Goal: Task Accomplishment & Management: Manage account settings

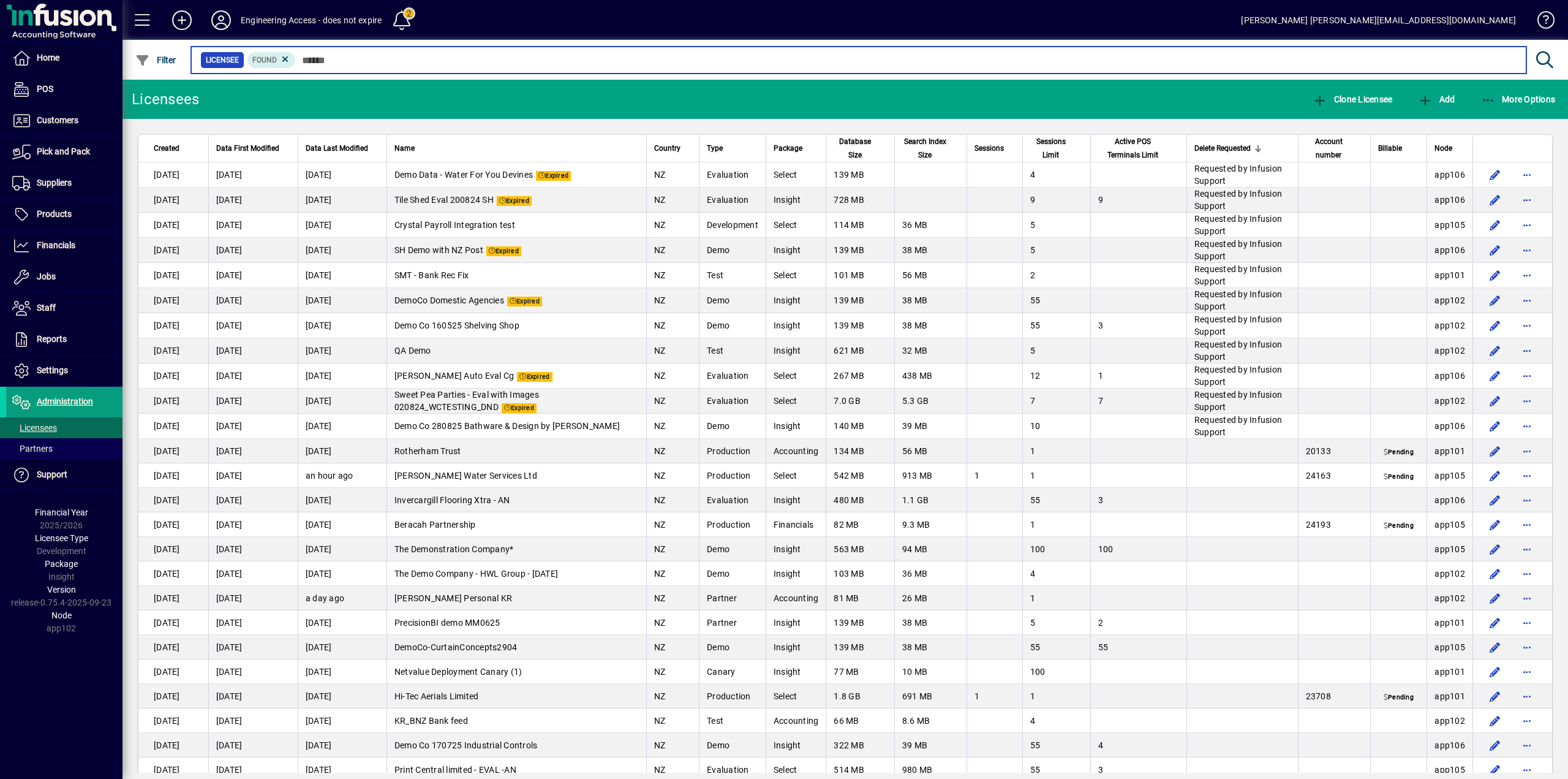
click at [419, 59] on input "text" at bounding box center [906, 60] width 1221 height 17
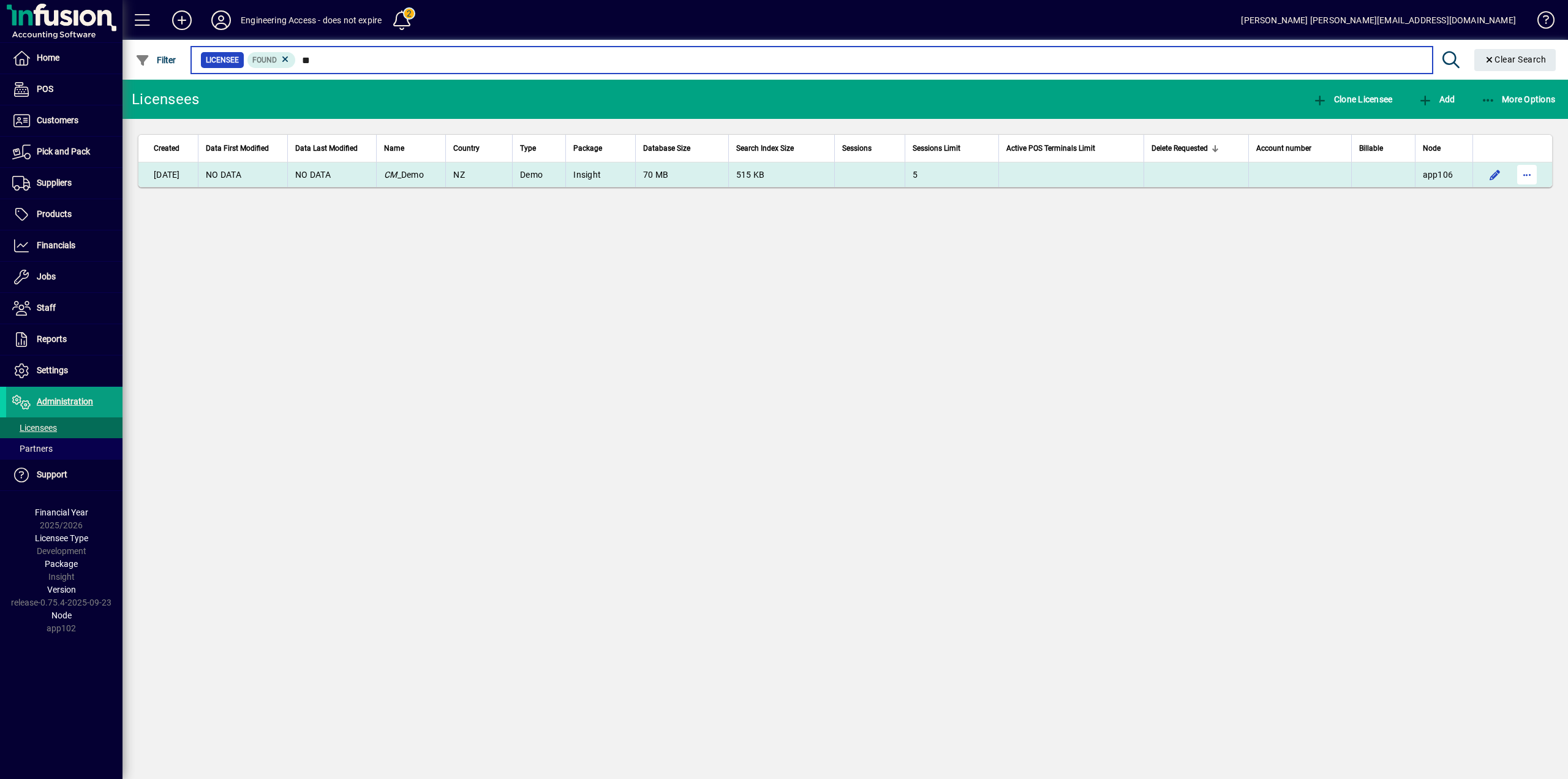
type input "**"
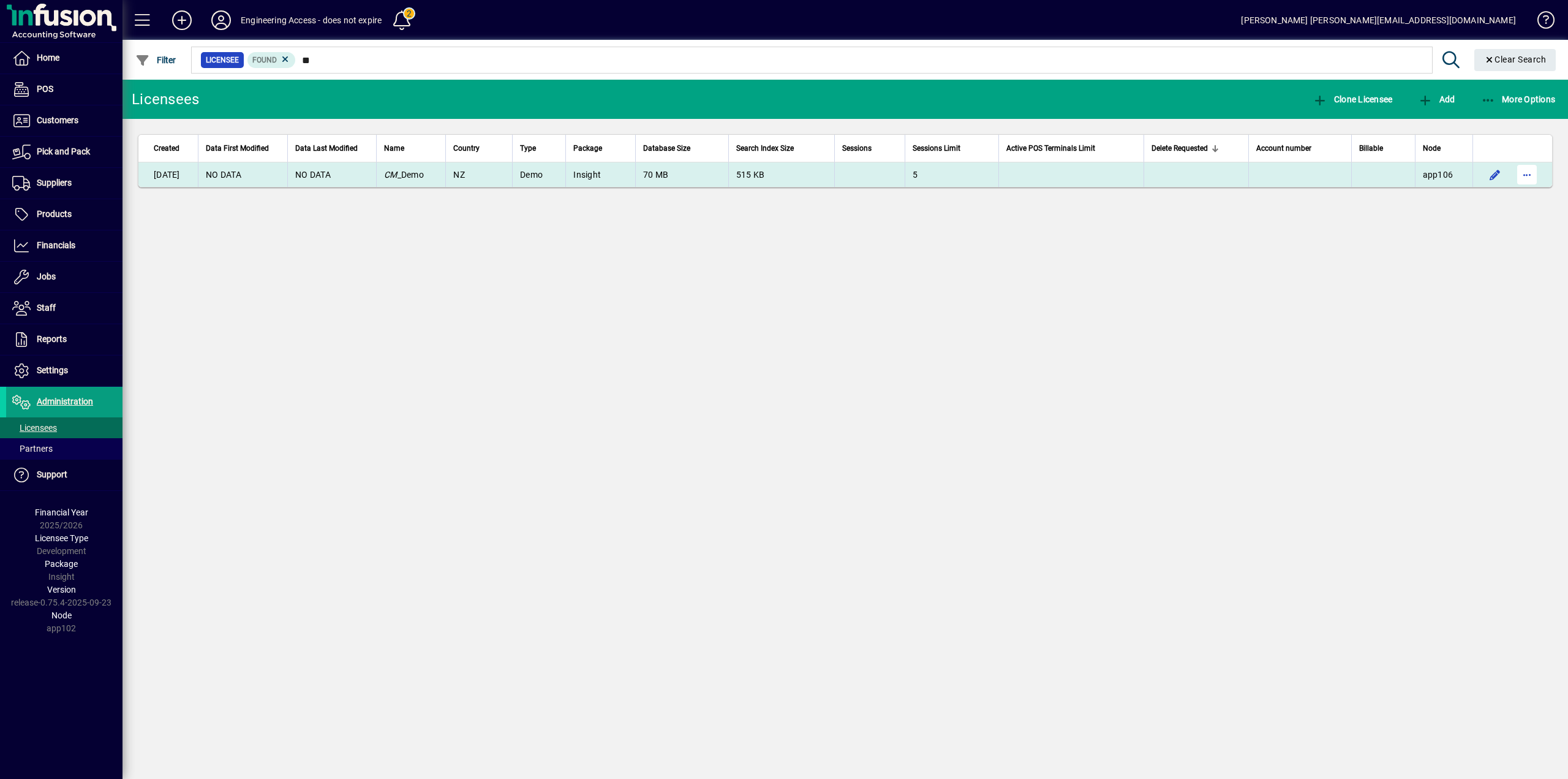
click at [1526, 174] on span "button" at bounding box center [1527, 174] width 30 height 30
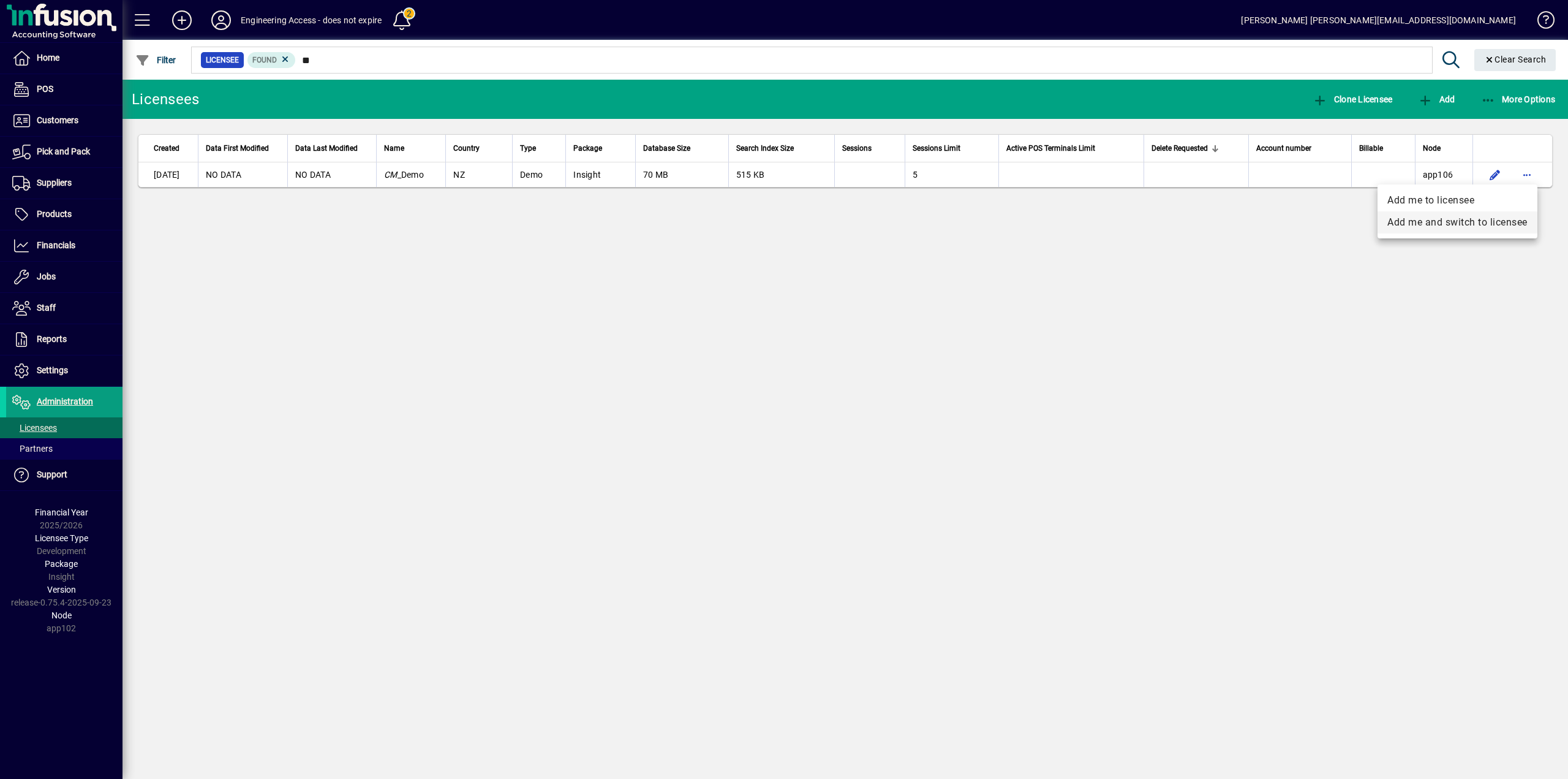
click at [1449, 225] on span "Add me and switch to licensee" at bounding box center [1457, 222] width 140 height 15
